Goal: Task Accomplishment & Management: Use online tool/utility

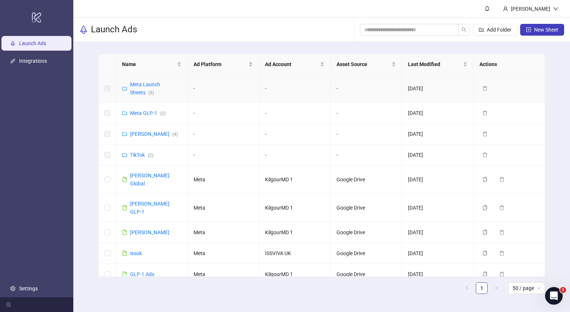
click at [142, 88] on div "Meta Launch Sheets ( 5 )" at bounding box center [155, 88] width 51 height 16
click at [141, 173] on link "[PERSON_NAME] Global" at bounding box center [149, 179] width 39 height 14
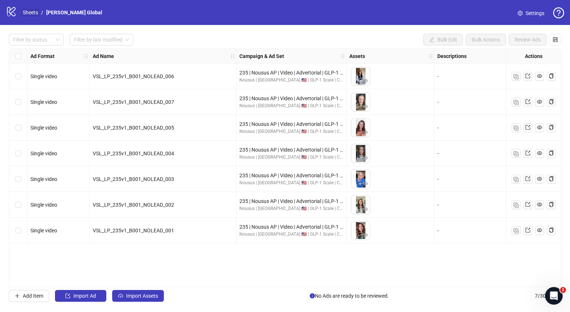
click at [28, 12] on link "Sheets" at bounding box center [30, 12] width 18 height 8
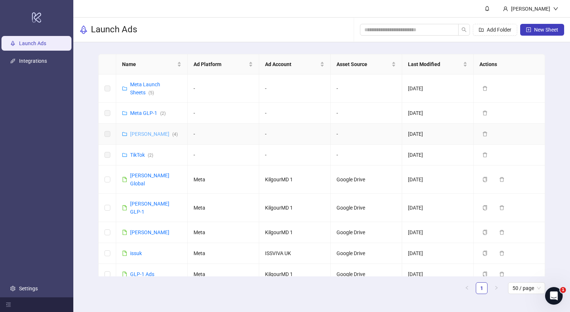
click at [147, 135] on link "[PERSON_NAME] ( 4 )" at bounding box center [154, 134] width 48 height 6
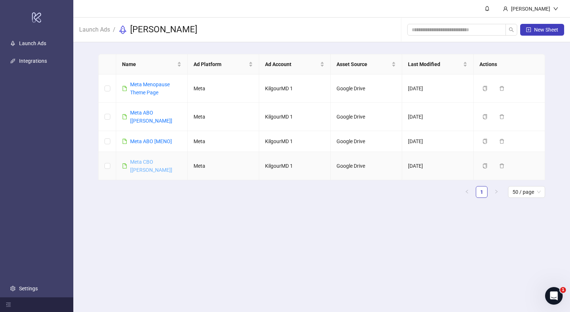
click at [141, 159] on link "Meta CBO [[PERSON_NAME]]" at bounding box center [151, 166] width 42 height 14
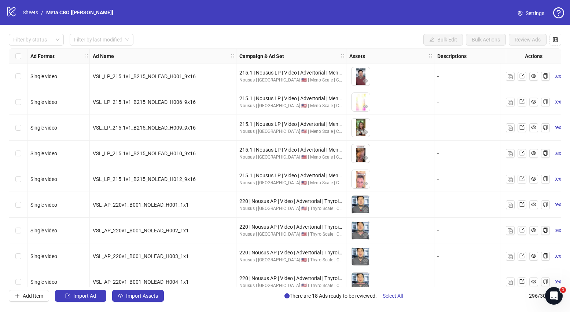
click at [143, 306] on div "Filter by status Filter by last modified Bulk Edit Bulk Actions Review Ads Ad F…" at bounding box center [285, 167] width 570 height 285
click at [143, 296] on span "Import Assets" at bounding box center [142, 296] width 32 height 6
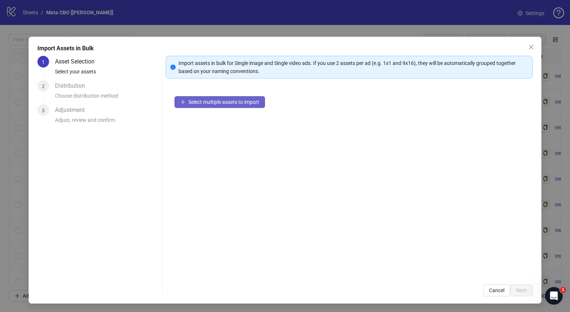
click at [187, 100] on button "Select multiple assets to import" at bounding box center [220, 102] width 91 height 12
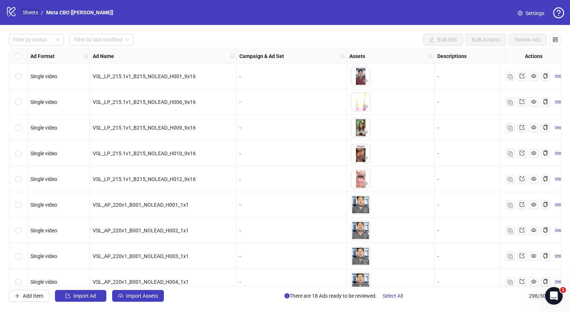
click at [39, 11] on link "Sheets" at bounding box center [30, 12] width 18 height 8
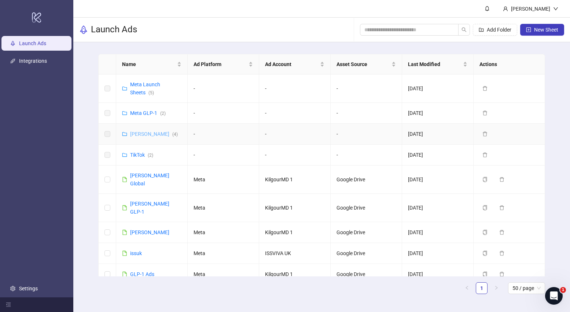
click at [141, 134] on link "[PERSON_NAME] ( 4 )" at bounding box center [154, 134] width 48 height 6
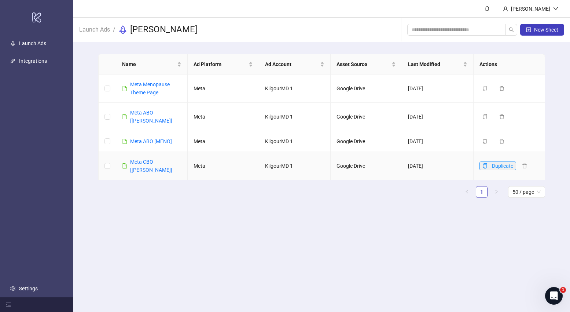
click at [485, 161] on button "Duplicate" at bounding box center [498, 165] width 37 height 9
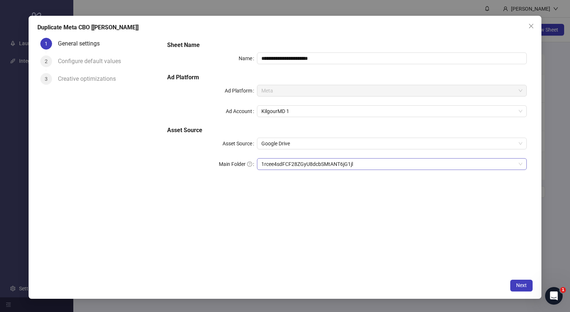
click at [319, 167] on span "1rcee4sdFCF28ZGyU8dcbSMtANT6jG1jl" at bounding box center [392, 163] width 261 height 11
click at [511, 163] on span "1rcee4sdFCF28ZGyU8dcbSMtANT6jG1jl" at bounding box center [392, 163] width 261 height 11
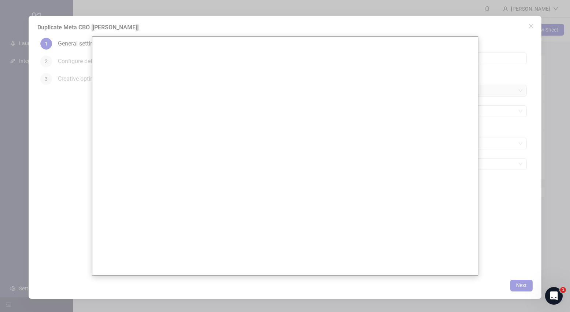
click at [418, 26] on div at bounding box center [285, 156] width 570 height 312
click at [428, 10] on div at bounding box center [285, 156] width 570 height 312
click at [527, 26] on div at bounding box center [285, 156] width 570 height 312
click at [486, 44] on div at bounding box center [285, 156] width 570 height 312
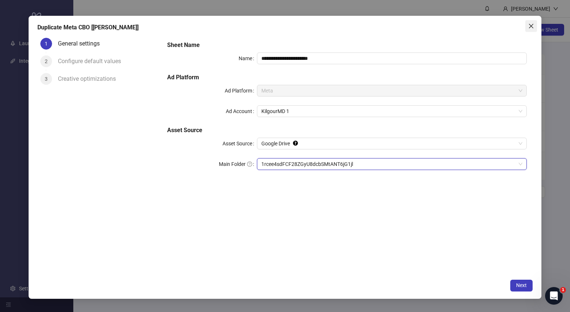
click at [532, 28] on icon "close" at bounding box center [532, 26] width 6 height 6
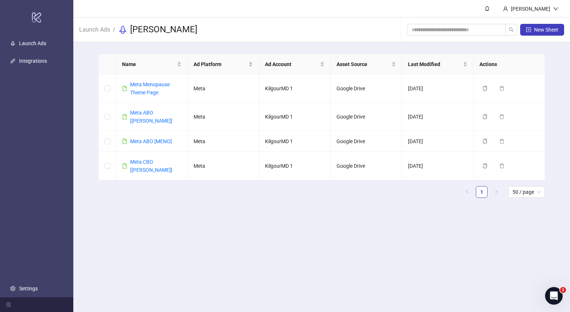
click at [94, 34] on span "Launch Ads" at bounding box center [94, 29] width 31 height 9
click at [96, 31] on link "Launch Ads" at bounding box center [95, 29] width 34 height 8
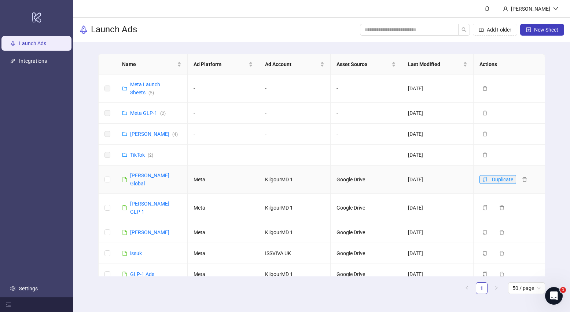
click at [483, 177] on icon "copy" at bounding box center [485, 179] width 4 height 5
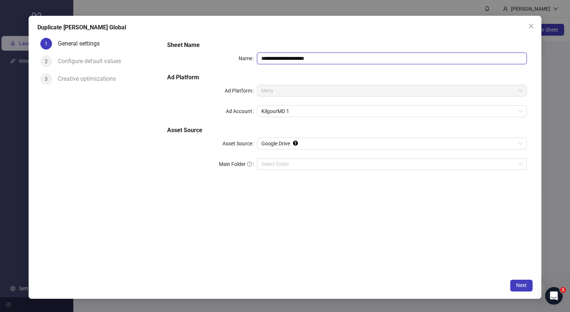
click at [363, 59] on input "**********" at bounding box center [392, 58] width 270 height 12
type input "**********"
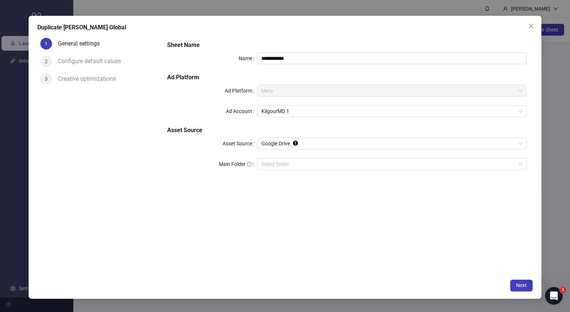
click at [518, 275] on div "**********" at bounding box center [285, 157] width 513 height 283
click at [521, 280] on button "Next" at bounding box center [522, 285] width 22 height 12
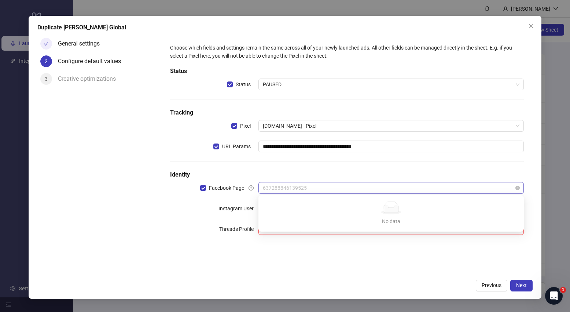
click at [307, 189] on span "637288846139525" at bounding box center [391, 187] width 257 height 11
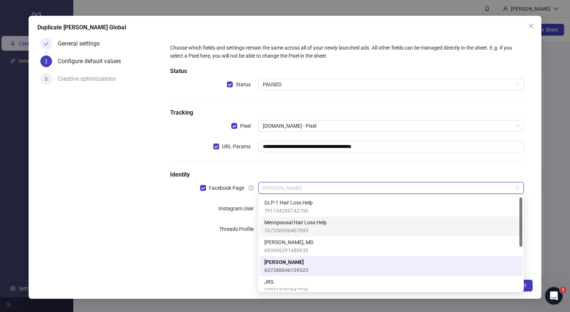
scroll to position [58, 0]
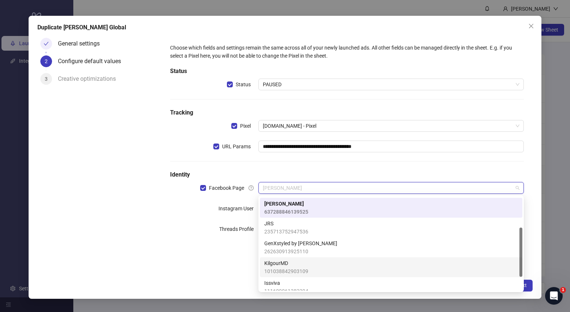
click at [302, 260] on span "KilgourMD" at bounding box center [286, 263] width 44 height 8
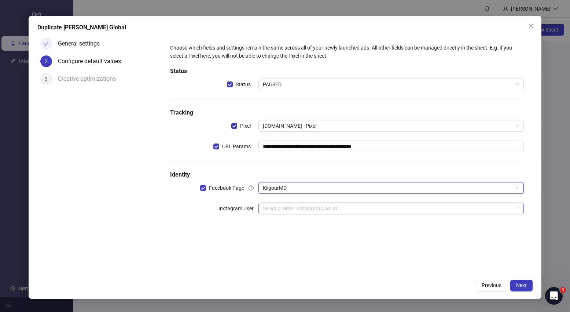
click at [292, 205] on input "search" at bounding box center [388, 208] width 250 height 11
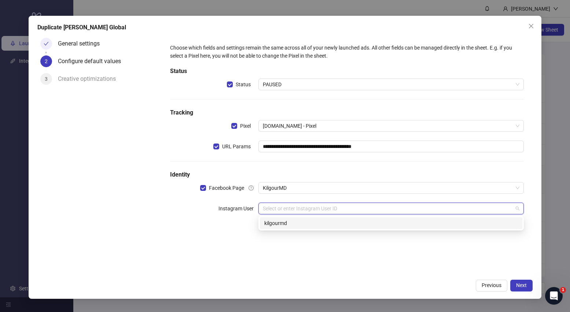
click at [412, 224] on div "kilgourmd" at bounding box center [391, 223] width 254 height 8
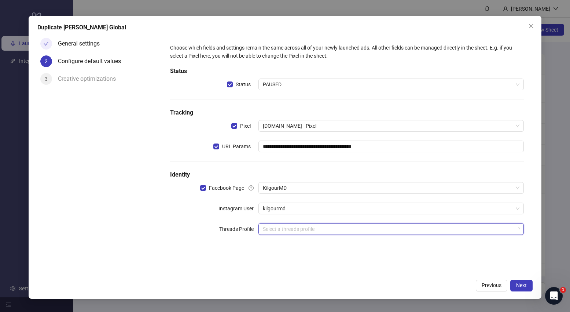
click at [458, 226] on input "search" at bounding box center [388, 228] width 250 height 11
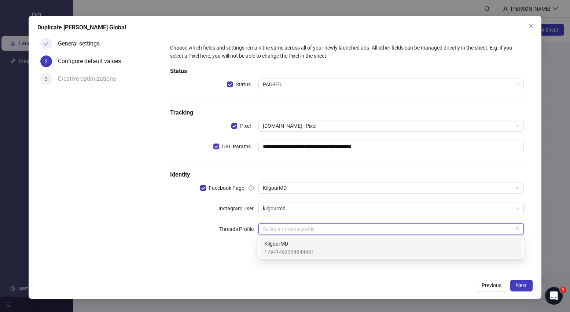
click at [483, 244] on div "KilgourMD 17841463534844451" at bounding box center [391, 248] width 254 height 16
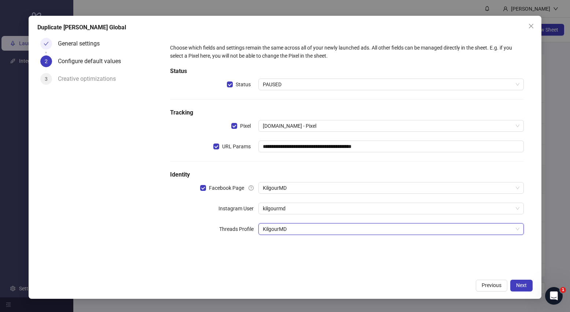
click at [473, 273] on div "**********" at bounding box center [347, 155] width 372 height 240
click at [370, 179] on div "**********" at bounding box center [347, 144] width 360 height 206
click at [367, 184] on span "KilgourMD" at bounding box center [391, 187] width 257 height 11
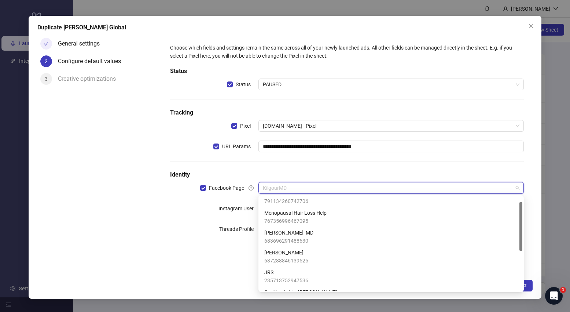
scroll to position [0, 0]
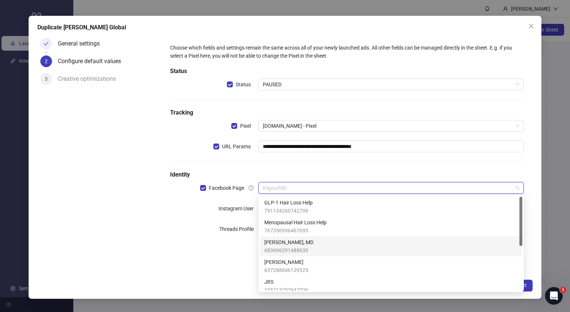
drag, startPoint x: 305, startPoint y: 244, endPoint x: 313, endPoint y: 240, distance: 8.9
click at [305, 244] on span "[PERSON_NAME], MD" at bounding box center [288, 242] width 49 height 8
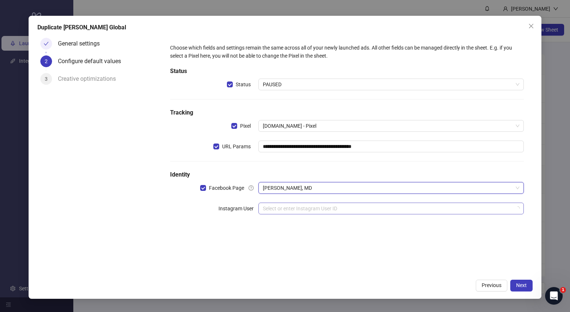
click at [365, 212] on input "search" at bounding box center [388, 208] width 250 height 11
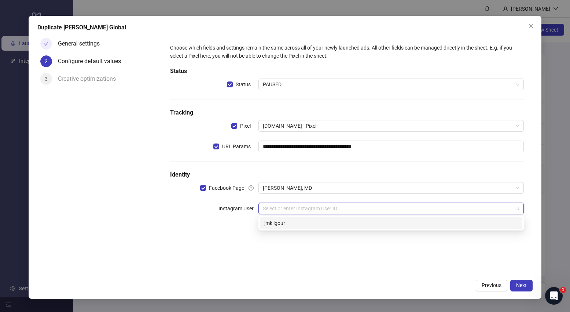
click at [388, 226] on div "jmkilgour" at bounding box center [391, 223] width 254 height 8
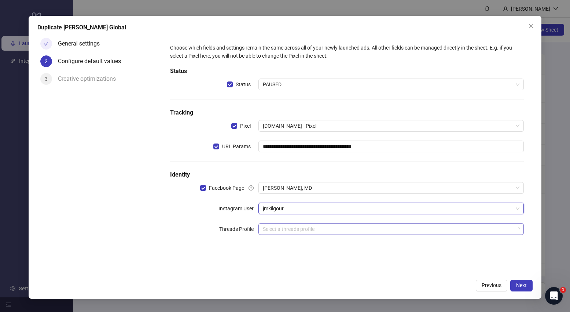
click at [402, 232] on input "search" at bounding box center [388, 228] width 250 height 11
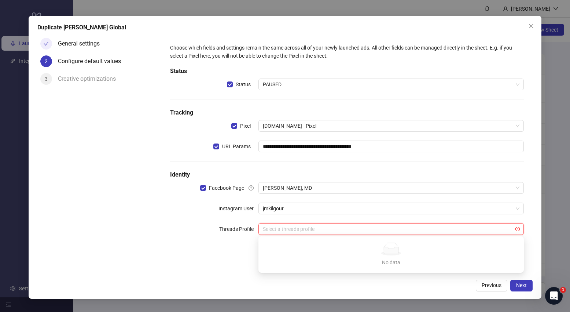
click at [435, 292] on div "**********" at bounding box center [285, 157] width 513 height 283
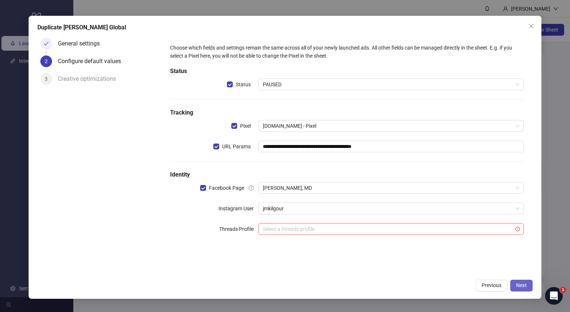
click at [520, 289] on button "Next" at bounding box center [522, 285] width 22 height 12
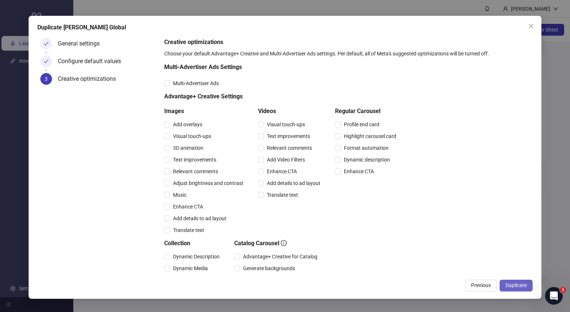
click at [520, 289] on button "Duplicate" at bounding box center [516, 285] width 33 height 12
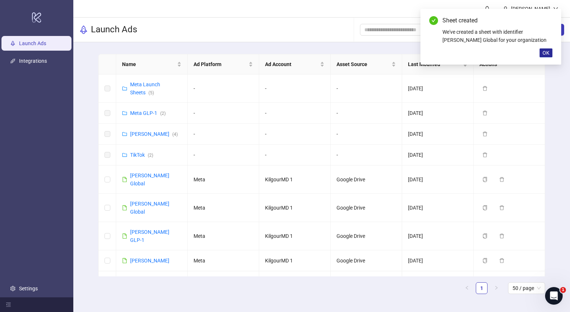
click at [546, 55] on span "OK" at bounding box center [546, 53] width 7 height 6
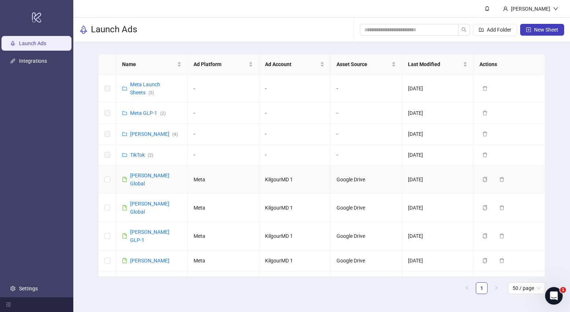
click at [154, 181] on td "[PERSON_NAME] Global" at bounding box center [152, 179] width 72 height 28
click at [152, 179] on div "[PERSON_NAME] Global" at bounding box center [155, 179] width 51 height 16
click at [148, 179] on div "[PERSON_NAME] Global" at bounding box center [155, 179] width 51 height 16
click at [148, 175] on link "[PERSON_NAME] Global" at bounding box center [149, 179] width 39 height 14
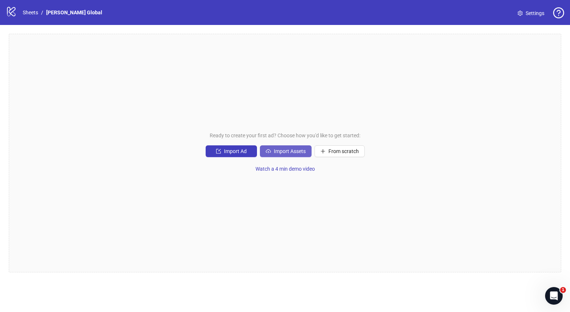
click at [281, 148] on span "Import Assets" at bounding box center [290, 151] width 32 height 6
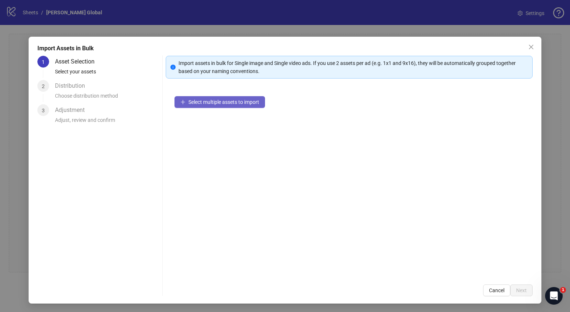
click at [238, 104] on span "Select multiple assets to import" at bounding box center [224, 102] width 71 height 6
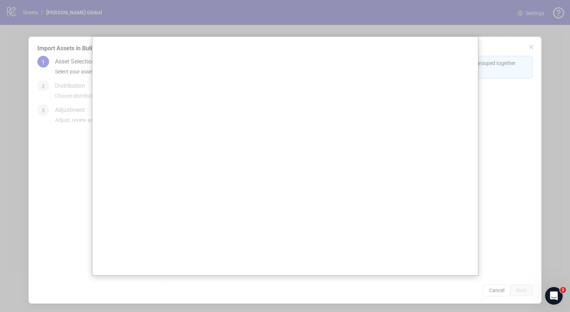
click at [483, 39] on div at bounding box center [285, 156] width 570 height 312
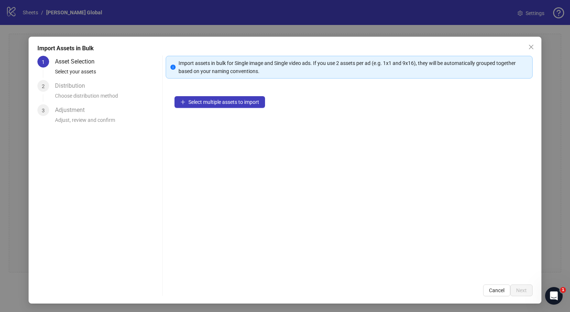
click at [245, 108] on div "Select multiple assets to import" at bounding box center [349, 181] width 367 height 188
click at [243, 100] on span "Select multiple assets to import" at bounding box center [224, 102] width 71 height 6
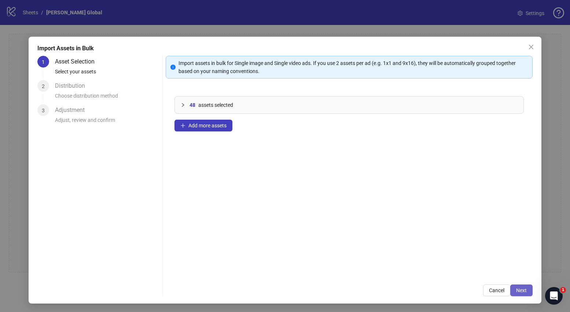
click at [523, 290] on span "Next" at bounding box center [521, 290] width 11 height 6
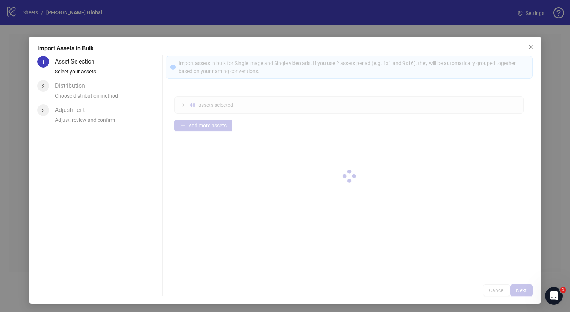
click at [523, 290] on div at bounding box center [349, 176] width 367 height 240
click at [524, 290] on div at bounding box center [349, 176] width 367 height 240
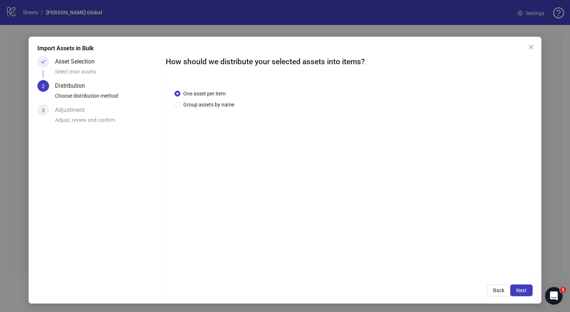
click at [524, 290] on span "Next" at bounding box center [521, 290] width 11 height 6
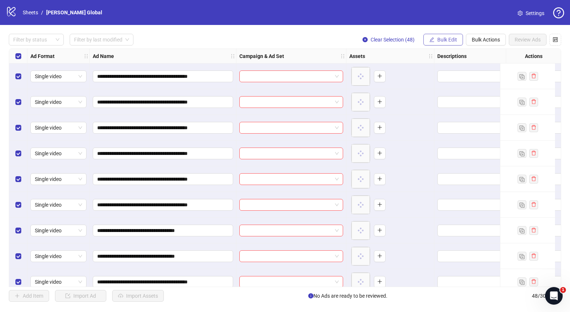
click at [449, 38] on span "Bulk Edit" at bounding box center [448, 40] width 20 height 6
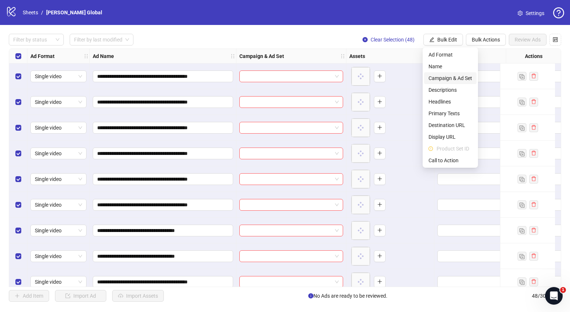
click at [448, 79] on span "Campaign & Ad Set" at bounding box center [451, 78] width 44 height 8
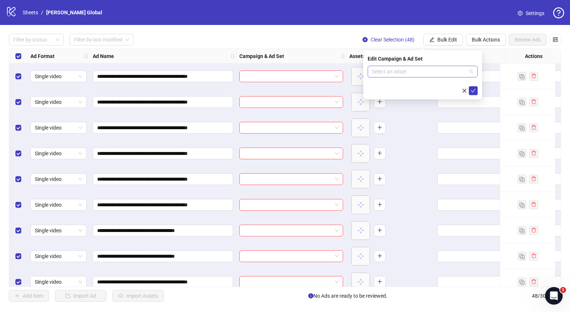
click at [424, 72] on input "search" at bounding box center [419, 71] width 95 height 11
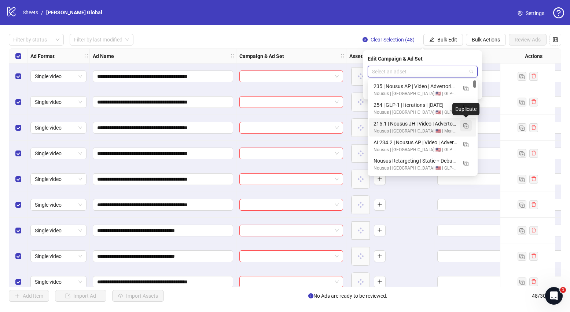
click at [465, 123] on span "button" at bounding box center [466, 126] width 5 height 6
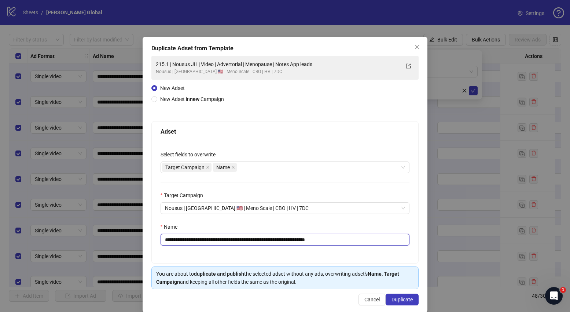
drag, startPoint x: 315, startPoint y: 241, endPoint x: 319, endPoint y: 242, distance: 4.1
click at [315, 240] on input "**********" at bounding box center [285, 240] width 249 height 12
paste input "text"
type input "**********"
click at [402, 298] on span "Duplicate" at bounding box center [402, 299] width 21 height 6
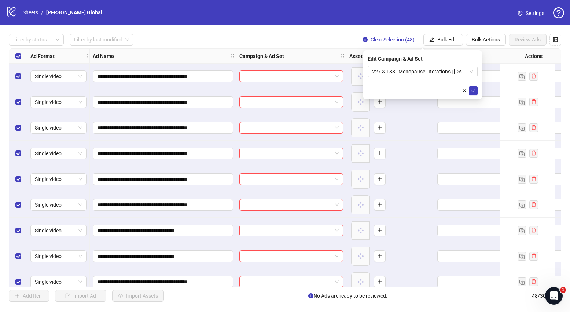
click at [473, 91] on icon "check" at bounding box center [473, 90] width 5 height 5
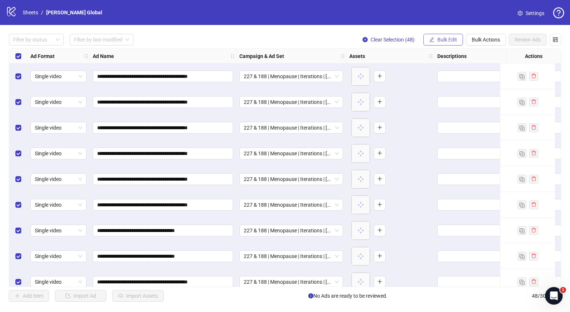
click at [452, 41] on span "Bulk Edit" at bounding box center [448, 40] width 20 height 6
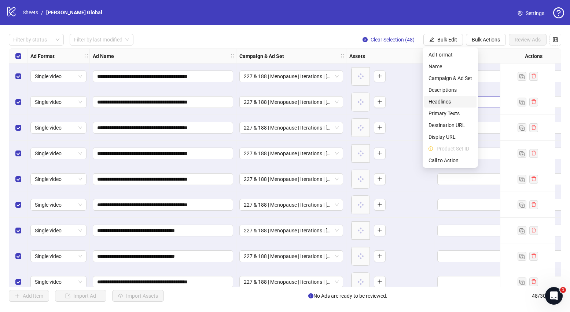
click at [451, 103] on span "Headlines" at bounding box center [451, 102] width 44 height 8
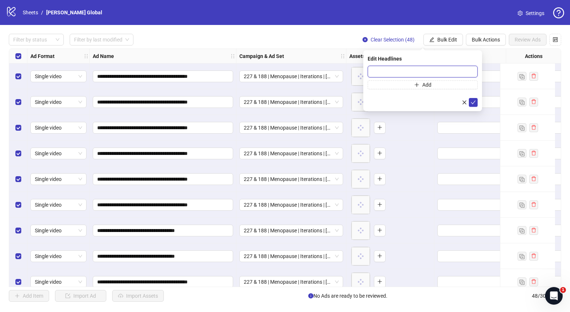
click at [416, 75] on input "text" at bounding box center [423, 72] width 110 height 12
paste input "**********"
type input "**********"
click at [413, 87] on button "Add" at bounding box center [423, 84] width 110 height 9
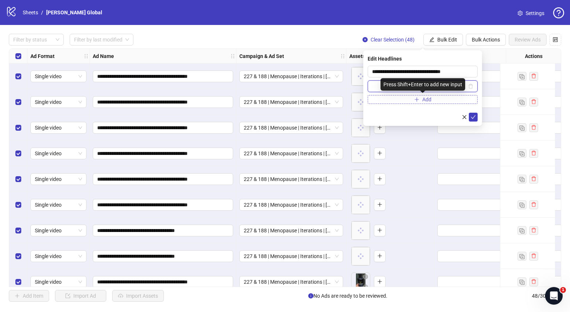
paste input "**********"
type input "**********"
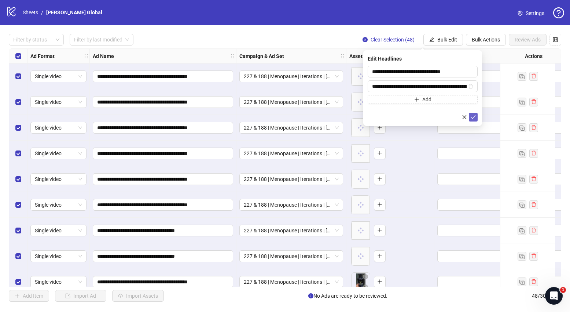
click at [473, 118] on icon "check" at bounding box center [473, 116] width 5 height 5
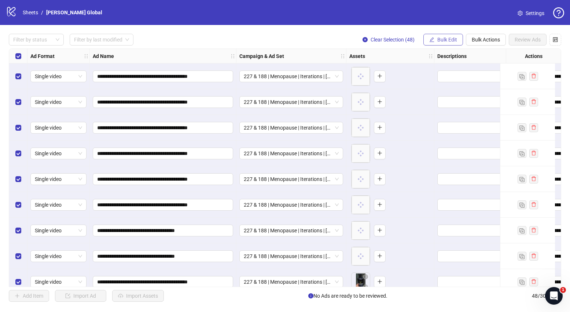
click at [449, 38] on span "Bulk Edit" at bounding box center [448, 40] width 20 height 6
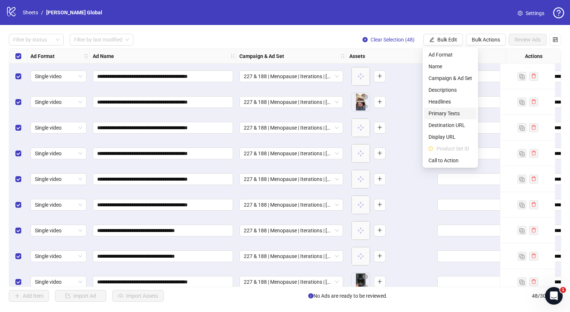
click at [453, 114] on span "Primary Texts" at bounding box center [451, 113] width 44 height 8
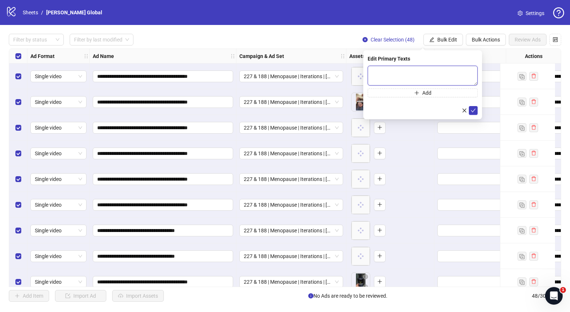
click at [430, 71] on textarea at bounding box center [423, 76] width 110 height 20
paste textarea "**********"
type textarea "**********"
click at [427, 94] on span "Add" at bounding box center [427, 93] width 9 height 6
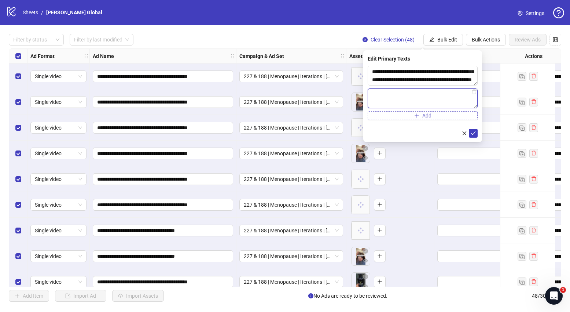
paste textarea "**********"
type textarea "**********"
drag, startPoint x: 475, startPoint y: 135, endPoint x: 476, endPoint y: 115, distance: 19.8
click at [475, 135] on button "submit" at bounding box center [473, 133] width 9 height 9
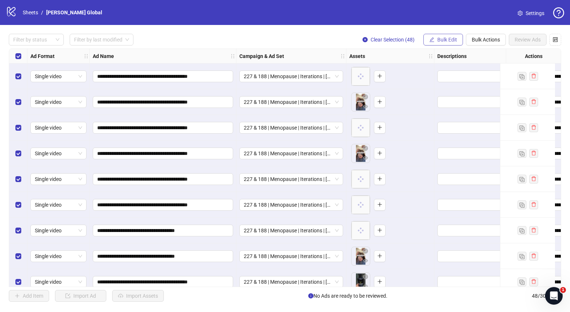
click at [444, 42] on span "Bulk Edit" at bounding box center [448, 40] width 20 height 6
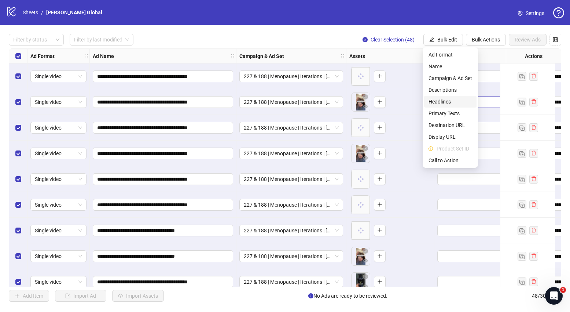
click at [449, 100] on span "Headlines" at bounding box center [451, 102] width 44 height 8
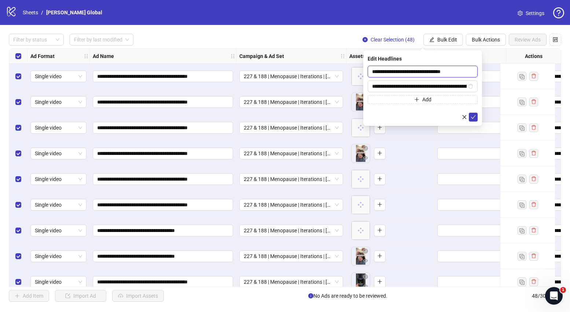
click at [423, 72] on input "**********" at bounding box center [423, 72] width 110 height 12
paste input "text"
type input "**********"
click at [409, 89] on div "Press Shift+Enter to add new input" at bounding box center [423, 84] width 85 height 12
click at [379, 86] on input "**********" at bounding box center [419, 86] width 95 height 8
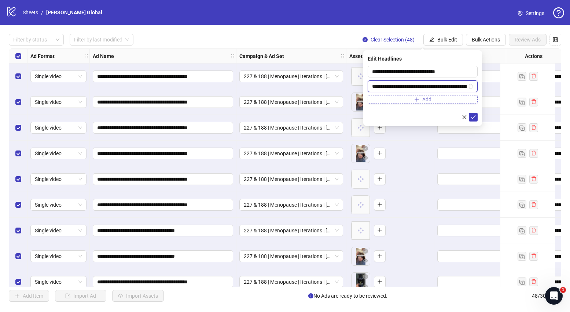
paste input "text"
type input "**********"
drag, startPoint x: 471, startPoint y: 116, endPoint x: 469, endPoint y: 111, distance: 5.3
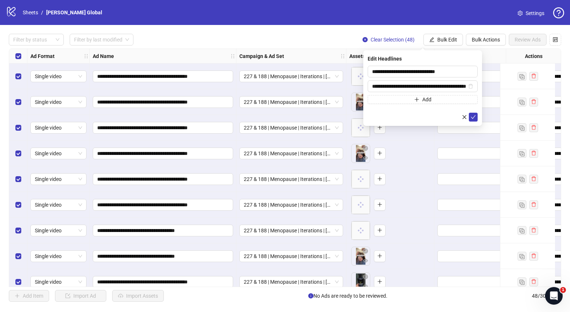
click at [471, 116] on icon "check" at bounding box center [473, 116] width 5 height 5
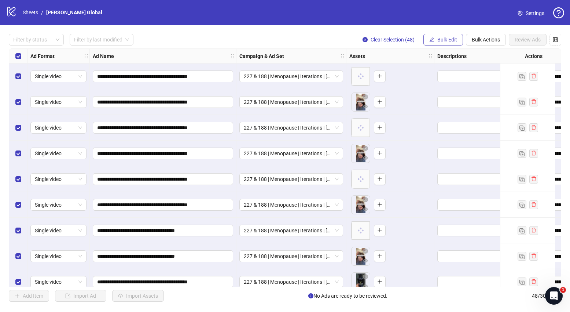
click at [439, 34] on button "Bulk Edit" at bounding box center [444, 40] width 40 height 12
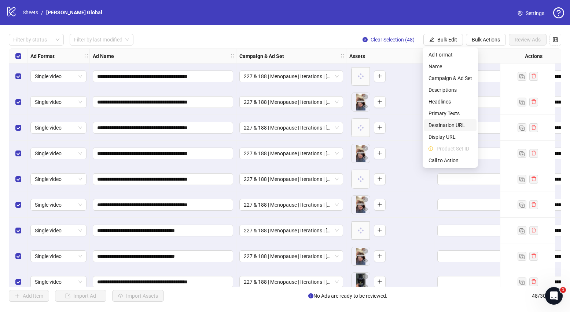
click at [447, 129] on li "Destination URL" at bounding box center [450, 125] width 52 height 12
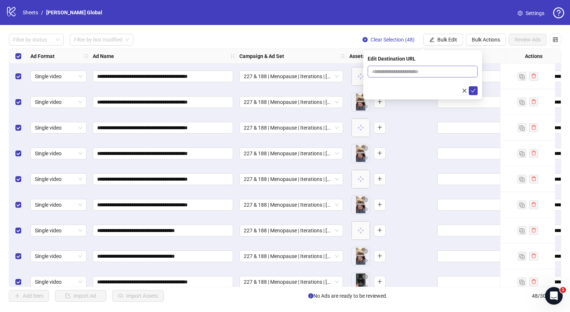
click at [432, 76] on span at bounding box center [423, 72] width 110 height 12
click at [432, 75] on input "text" at bounding box center [419, 71] width 95 height 8
paste input "**********"
type input "**********"
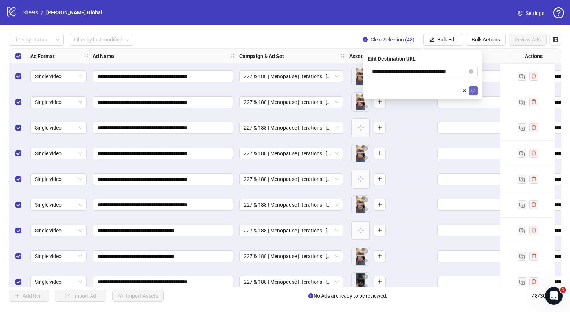
scroll to position [0, 0]
click at [473, 92] on icon "check" at bounding box center [473, 90] width 5 height 5
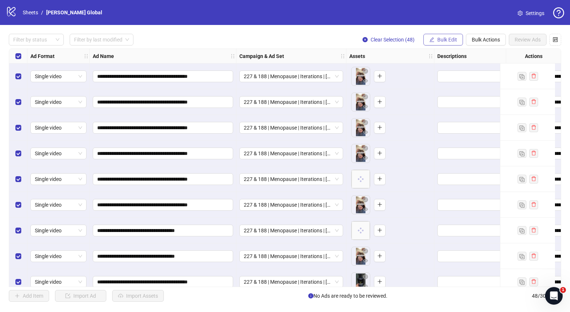
click at [443, 41] on span "Bulk Edit" at bounding box center [448, 40] width 20 height 6
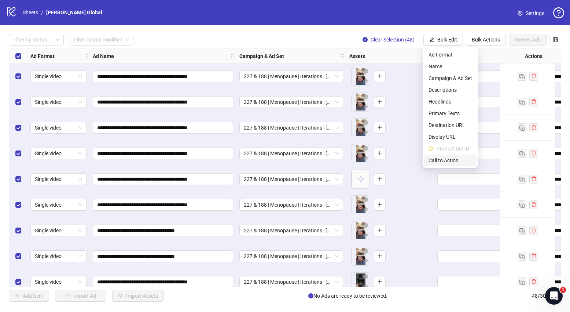
drag, startPoint x: 444, startPoint y: 156, endPoint x: 442, endPoint y: 146, distance: 10.4
click at [444, 157] on span "Call to Action" at bounding box center [451, 160] width 44 height 8
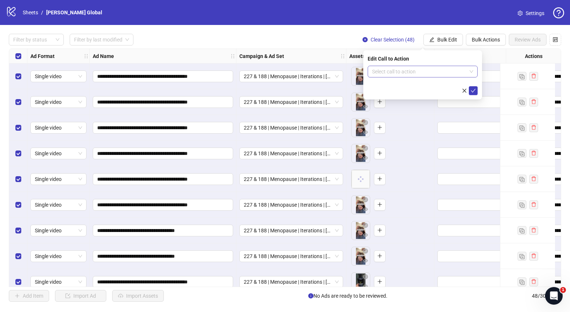
click at [399, 70] on input "search" at bounding box center [419, 71] width 95 height 11
type input "***"
click at [401, 88] on div "Learn more" at bounding box center [423, 86] width 98 height 8
click at [472, 90] on icon "check" at bounding box center [473, 90] width 5 height 5
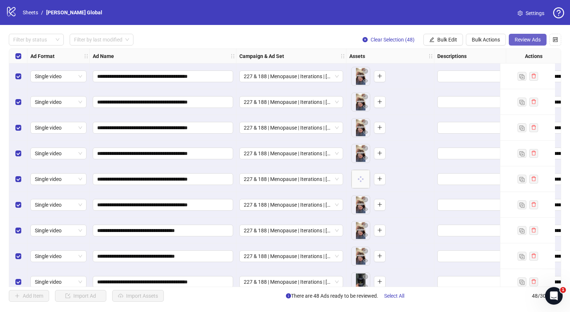
click at [526, 41] on span "Review Ads" at bounding box center [528, 40] width 26 height 6
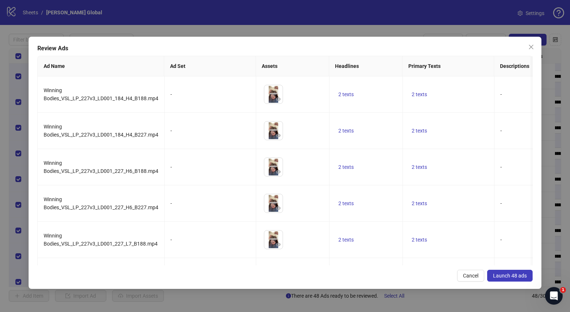
click at [515, 277] on span "Launch 48 ads" at bounding box center [510, 276] width 34 height 6
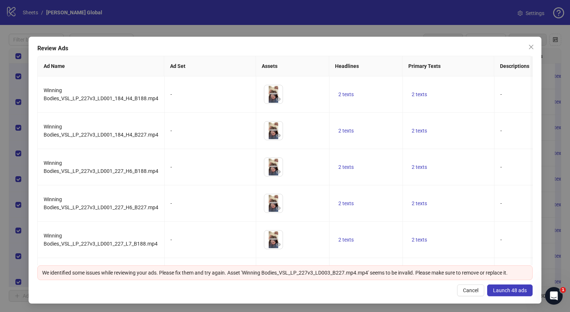
click at [507, 291] on span "Launch 48 ads" at bounding box center [510, 290] width 34 height 6
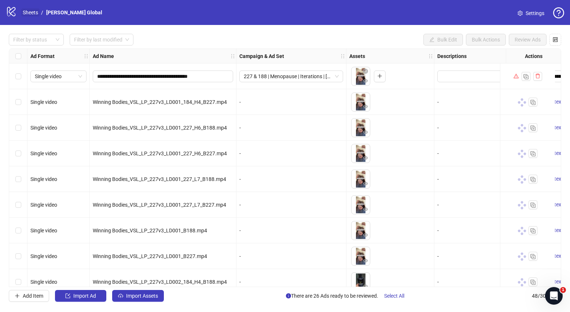
click at [28, 10] on link "Sheets" at bounding box center [30, 12] width 18 height 8
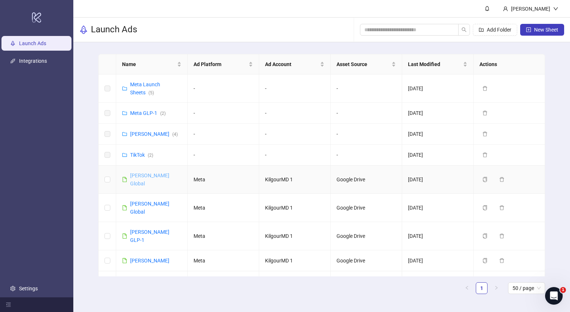
click at [145, 174] on link "[PERSON_NAME] Global" at bounding box center [149, 179] width 39 height 14
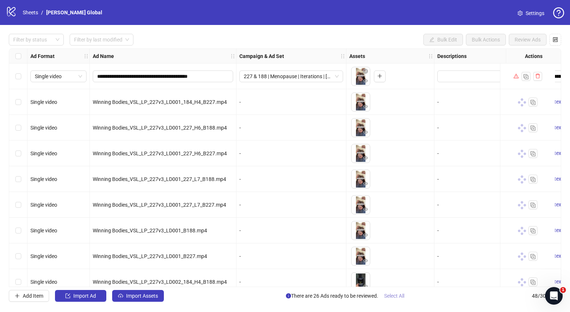
click at [401, 294] on span "Select All" at bounding box center [394, 296] width 20 height 6
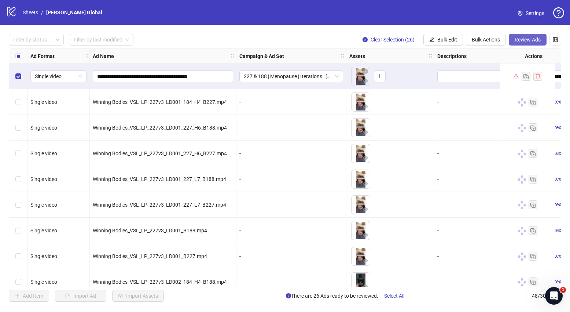
click at [522, 39] on span "Review Ads" at bounding box center [528, 40] width 26 height 6
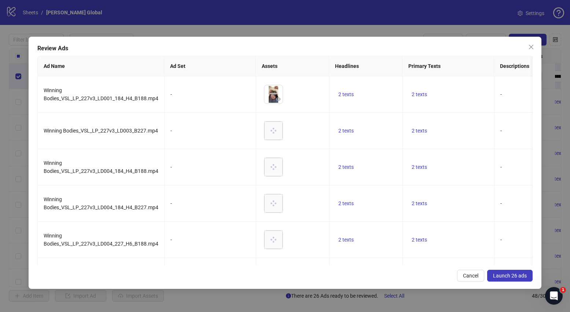
click at [504, 277] on span "Launch 26 ads" at bounding box center [510, 276] width 34 height 6
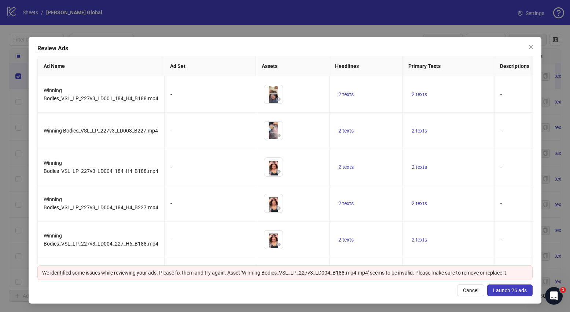
click at [515, 292] on span "Launch 26 ads" at bounding box center [510, 290] width 34 height 6
click at [532, 49] on icon "close" at bounding box center [532, 47] width 6 height 6
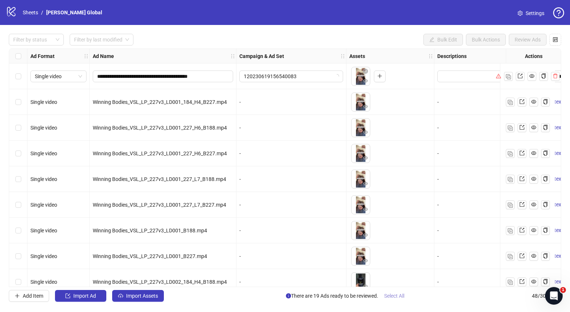
click at [401, 299] on button "Select All" at bounding box center [395, 296] width 32 height 12
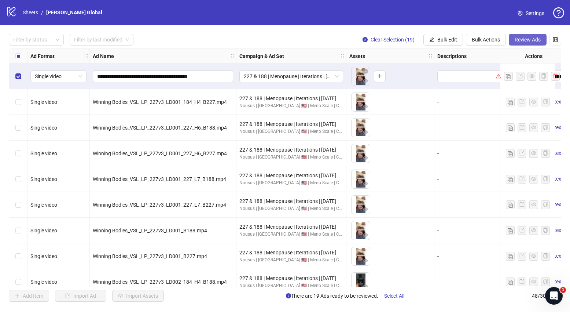
click at [530, 40] on span "Review Ads" at bounding box center [528, 40] width 26 height 6
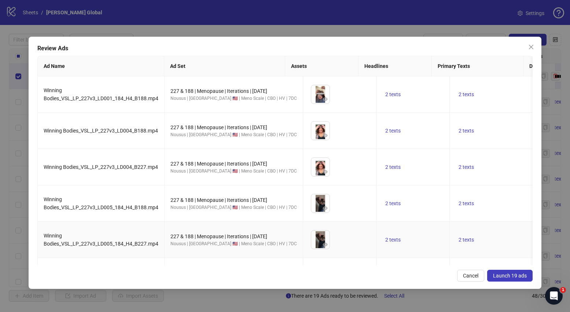
click at [508, 272] on button "Launch 19 ads" at bounding box center [509, 276] width 45 height 12
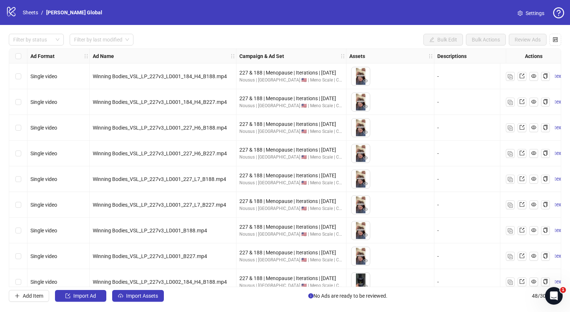
scroll to position [251, 0]
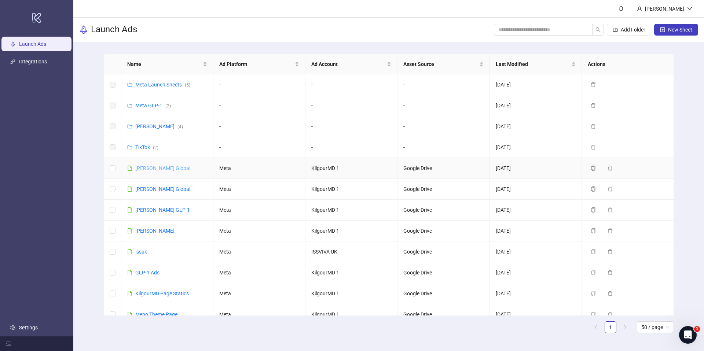
click at [149, 169] on link "[PERSON_NAME] Global" at bounding box center [162, 168] width 55 height 6
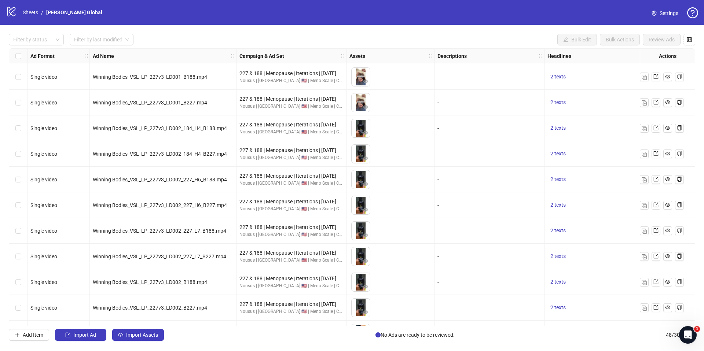
scroll to position [153, 0]
